Goal: Contribute content: Add original content to the website for others to see

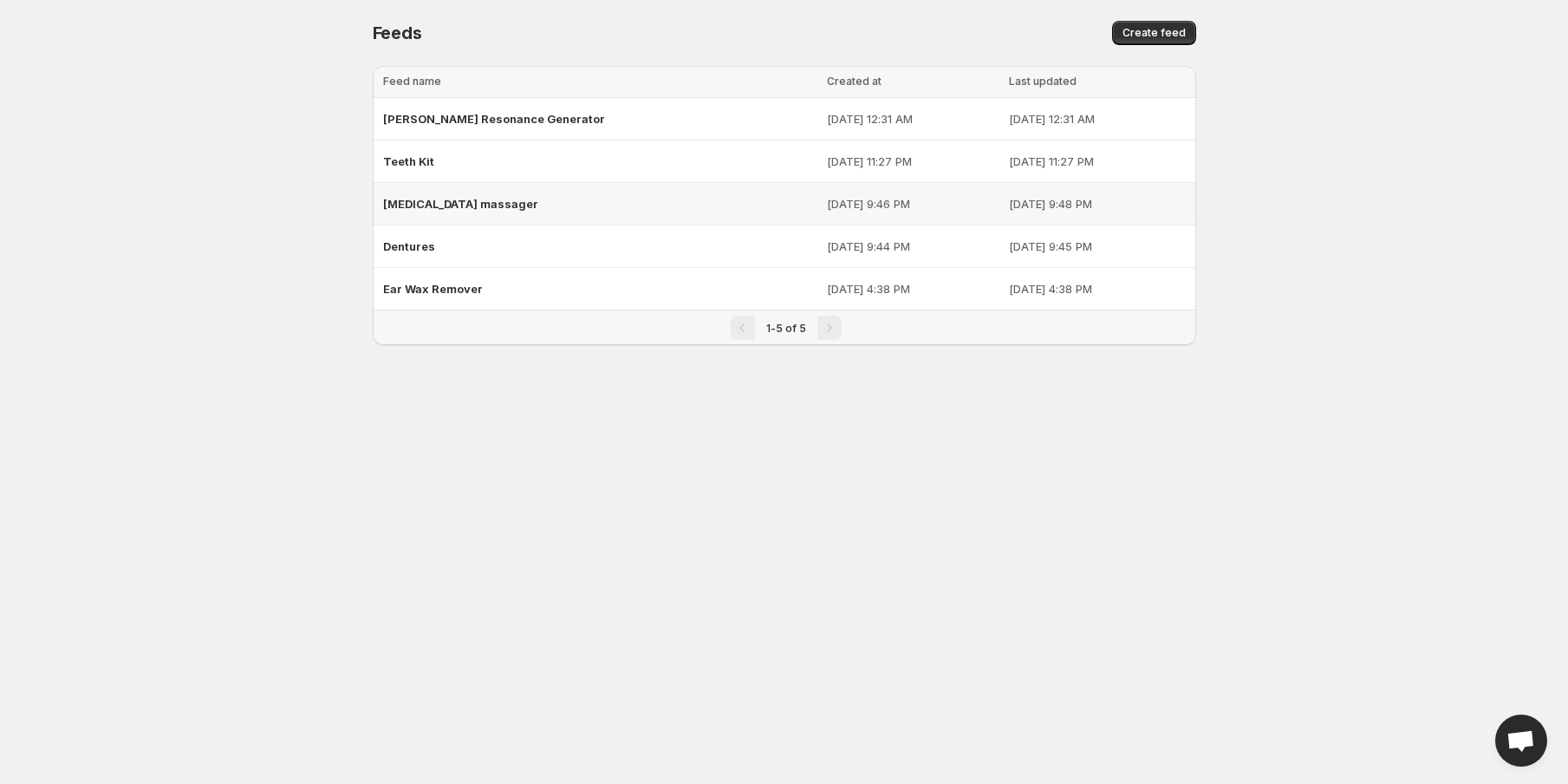
click at [682, 202] on div "Cellulite massager" at bounding box center [599, 204] width 434 height 31
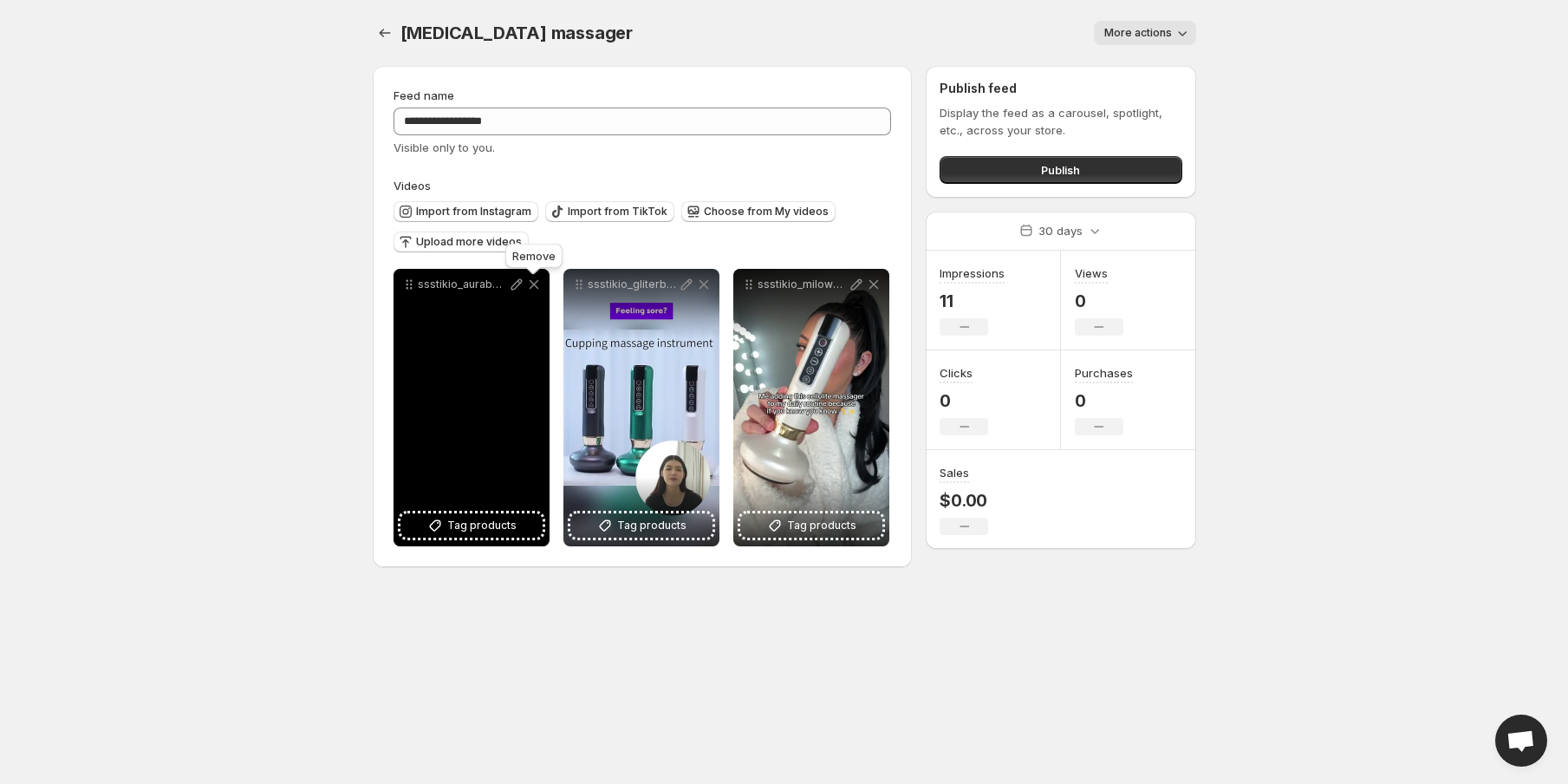
click at [541, 293] on icon at bounding box center [534, 284] width 18 height 18
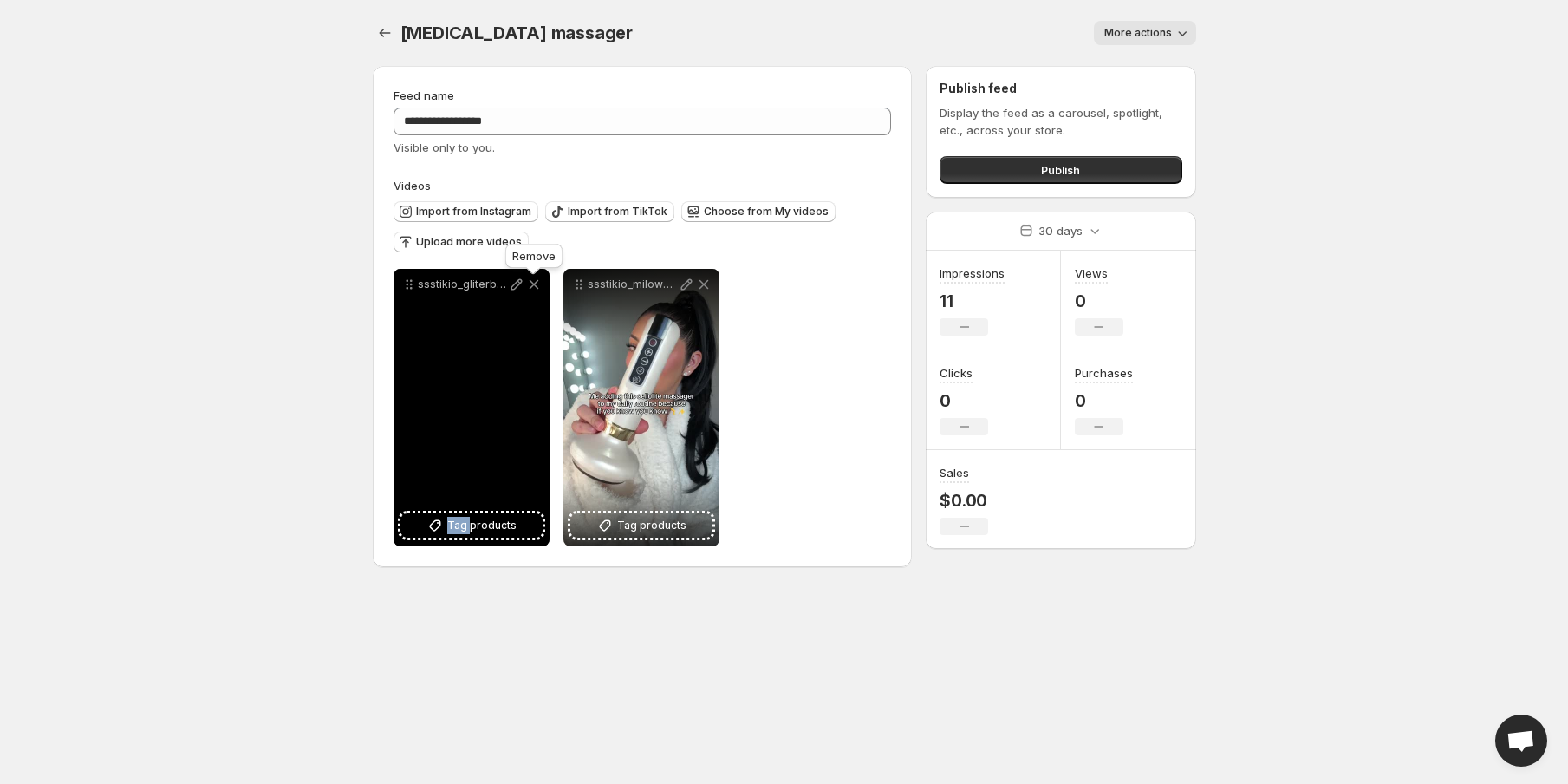
click at [541, 293] on icon at bounding box center [534, 284] width 18 height 18
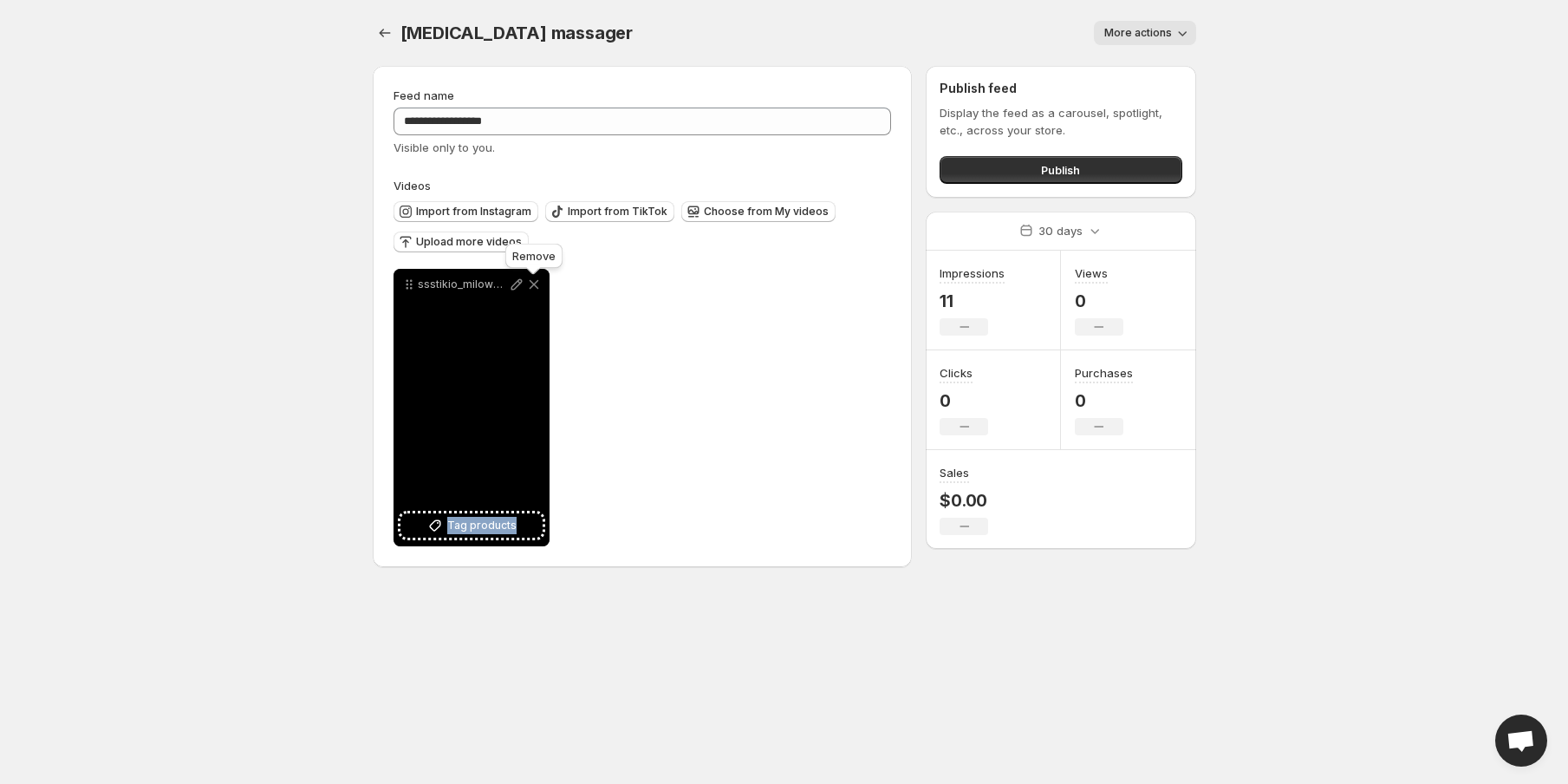
click at [541, 293] on icon at bounding box center [534, 284] width 18 height 18
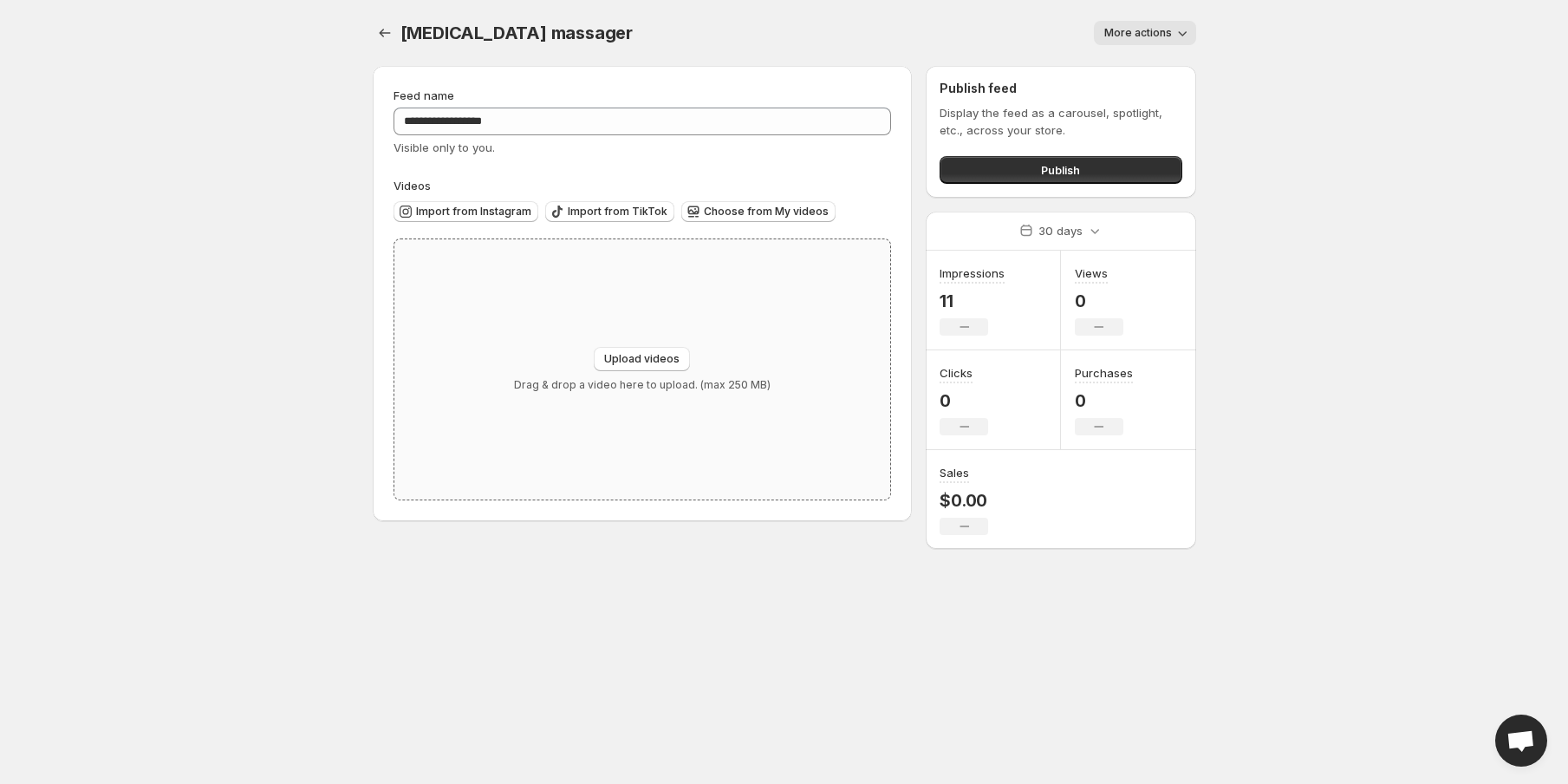
drag, startPoint x: 640, startPoint y: 348, endPoint x: 636, endPoint y: 338, distance: 10.8
click at [638, 339] on div "Upload videos Drag & drop a video here to upload. (max 250 MB)" at bounding box center [642, 369] width 497 height 260
type input "**********"
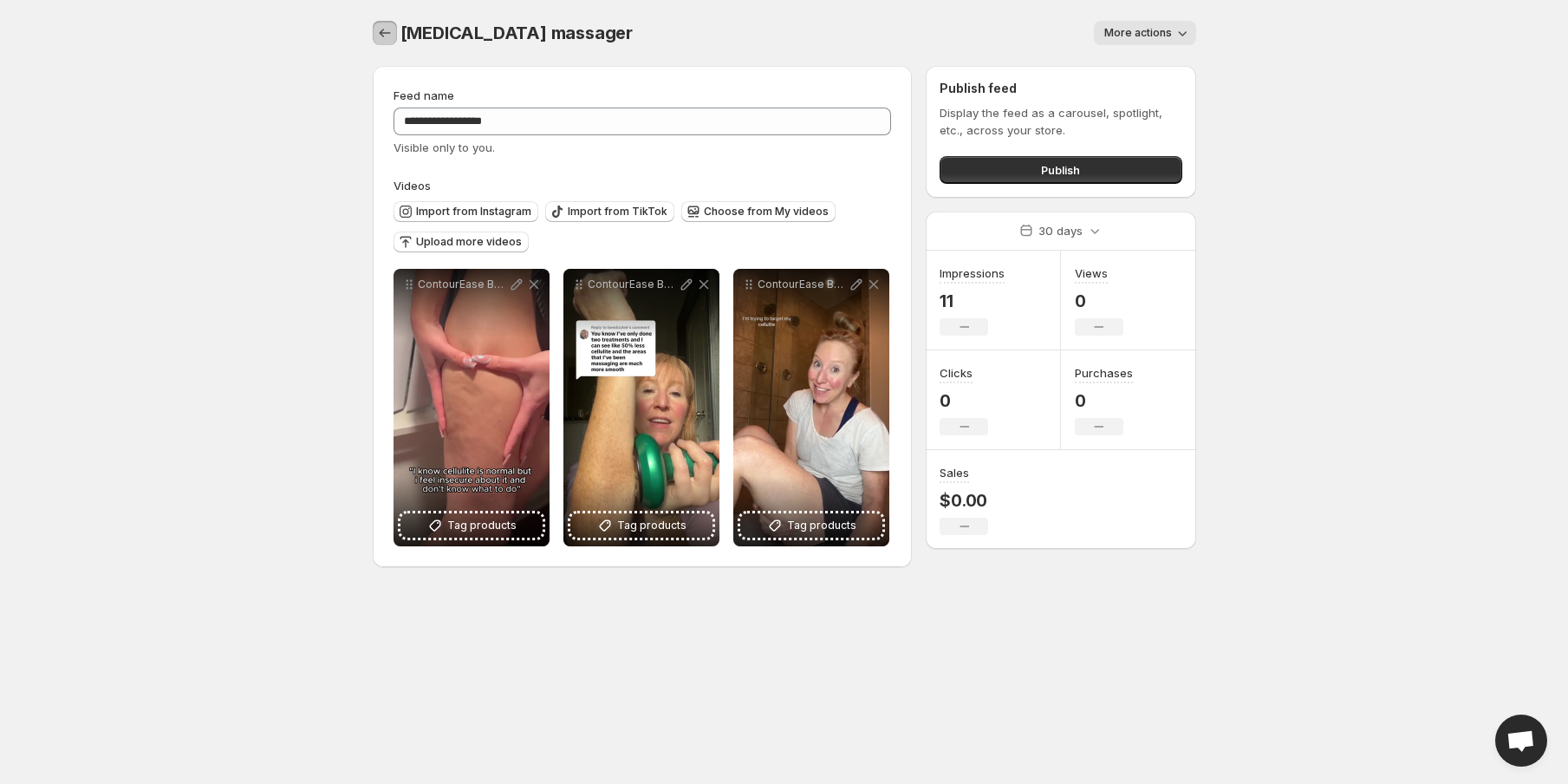
click at [392, 34] on icon "Settings" at bounding box center [385, 33] width 18 height 18
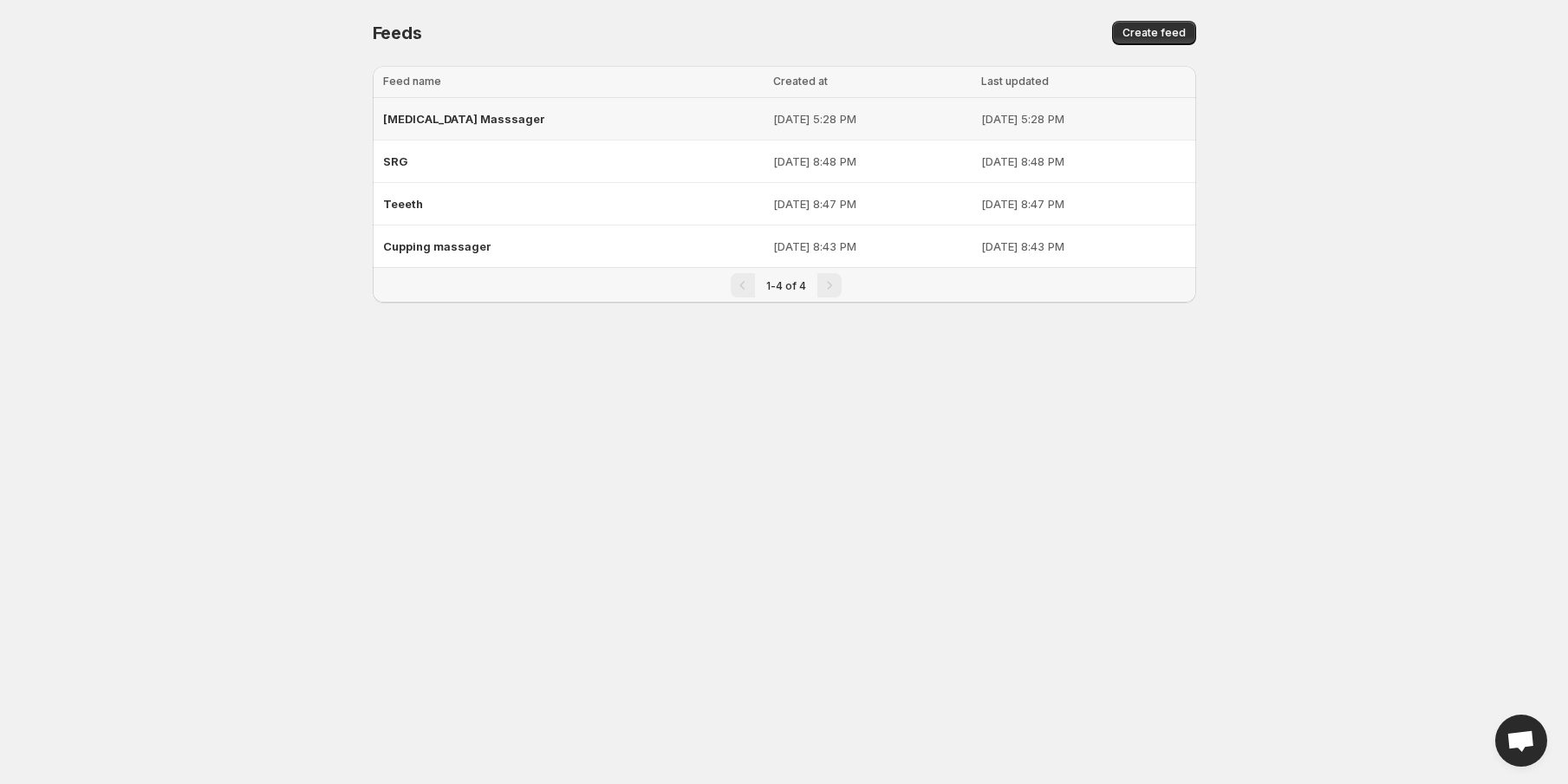
click at [768, 135] on td "[DATE] 5:28 PM" at bounding box center [872, 119] width 208 height 43
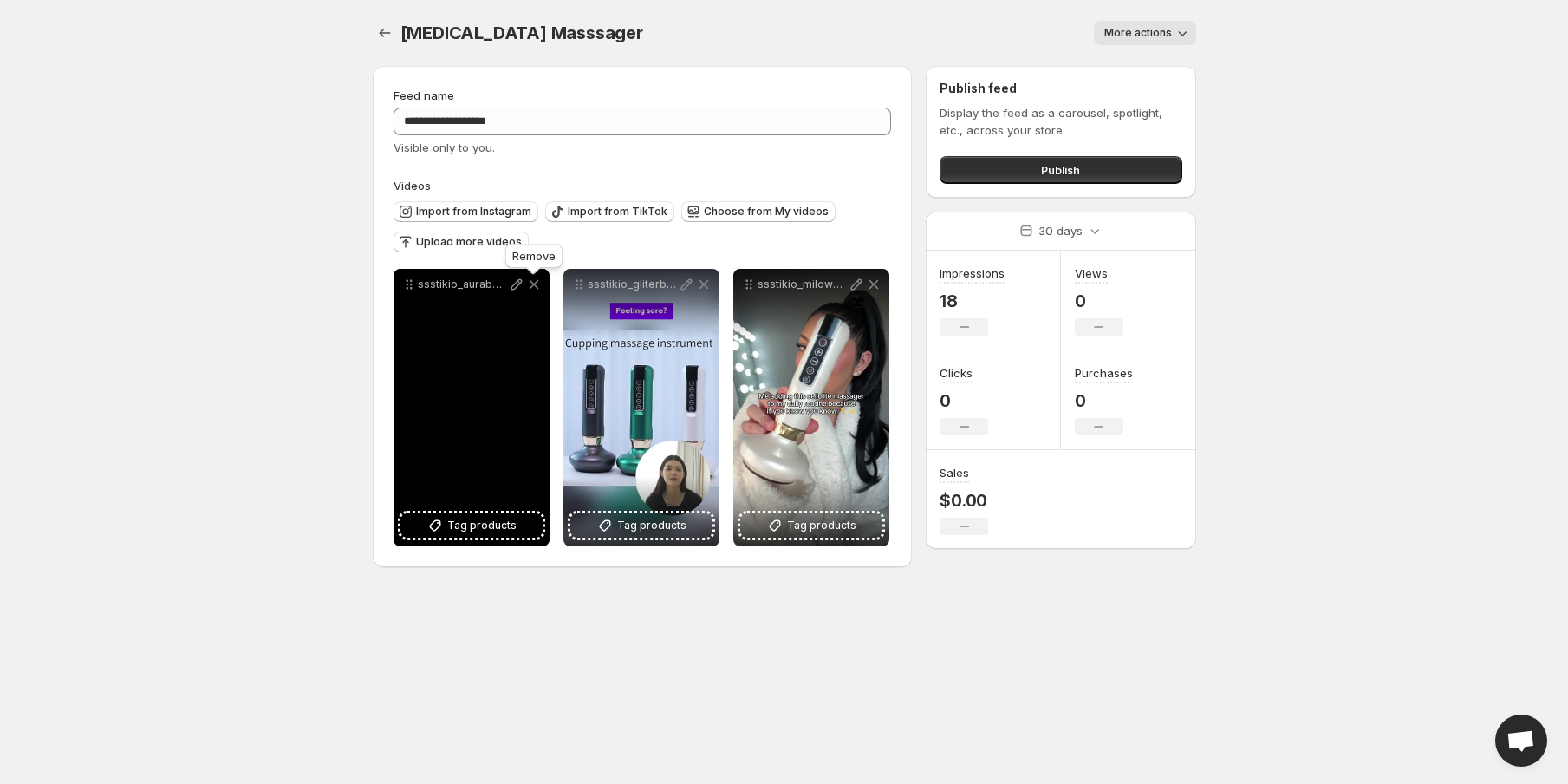
click at [537, 282] on icon at bounding box center [534, 285] width 10 height 10
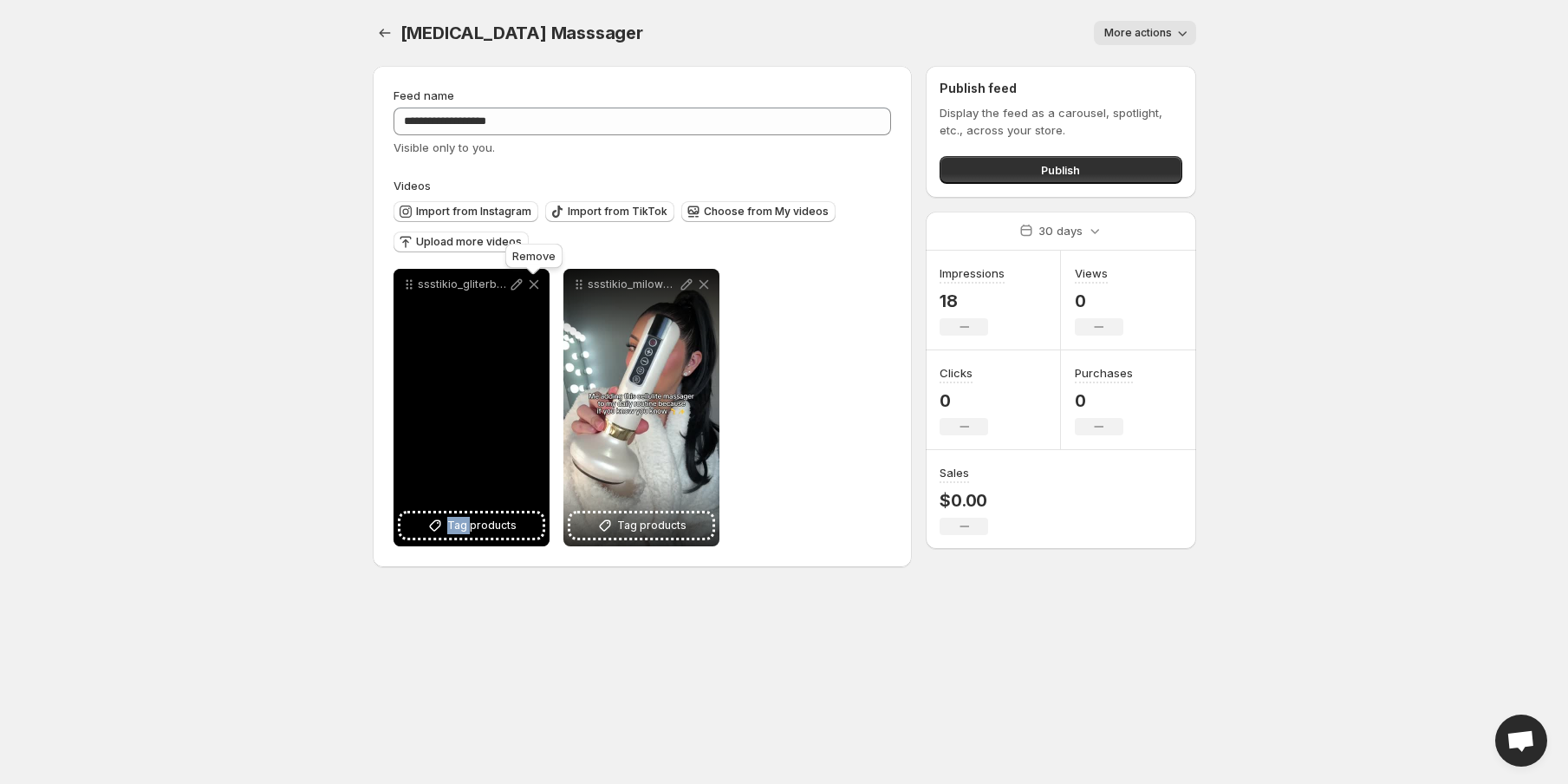
click at [537, 282] on icon at bounding box center [534, 285] width 10 height 10
click at [699, 282] on icon at bounding box center [704, 285] width 10 height 10
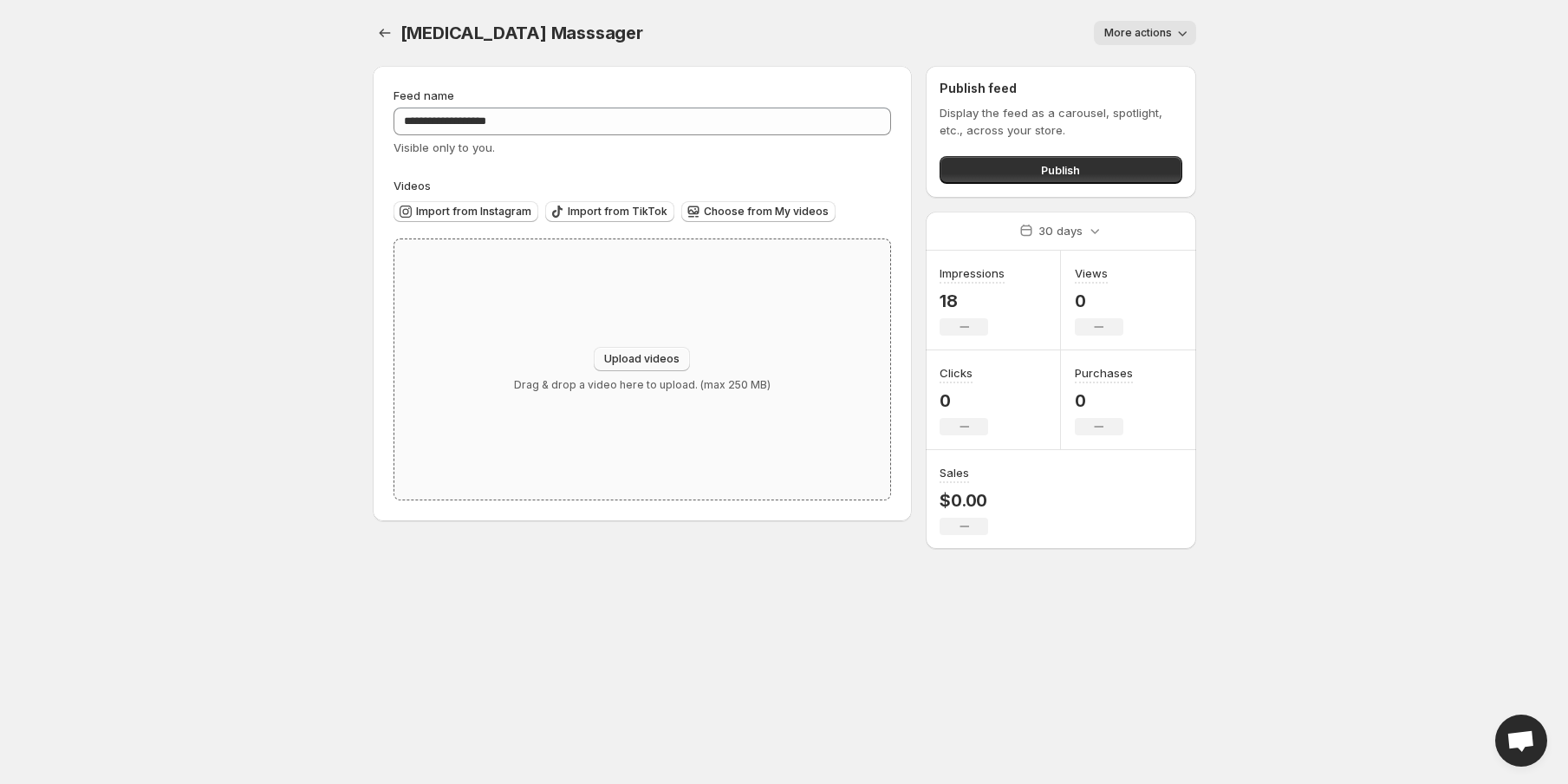
click at [663, 361] on span "Upload videos" at bounding box center [641, 358] width 75 height 14
type input "**********"
